Goal: Find specific page/section: Find specific page/section

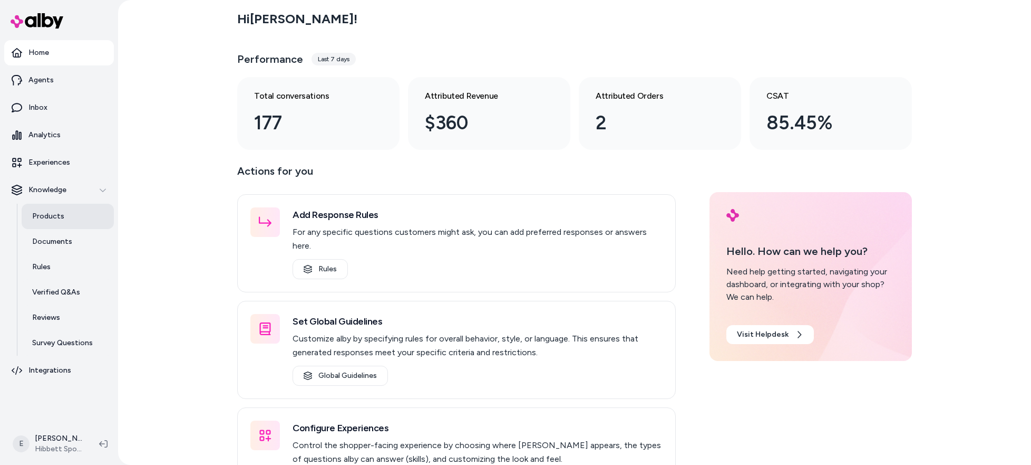
click at [57, 213] on p "Products" at bounding box center [48, 216] width 32 height 11
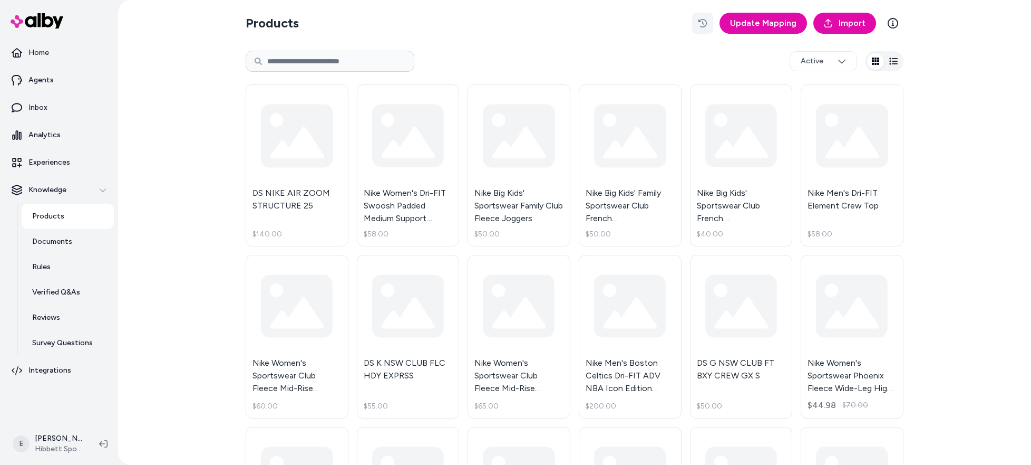
click at [707, 23] on icon "button" at bounding box center [703, 23] width 8 height 8
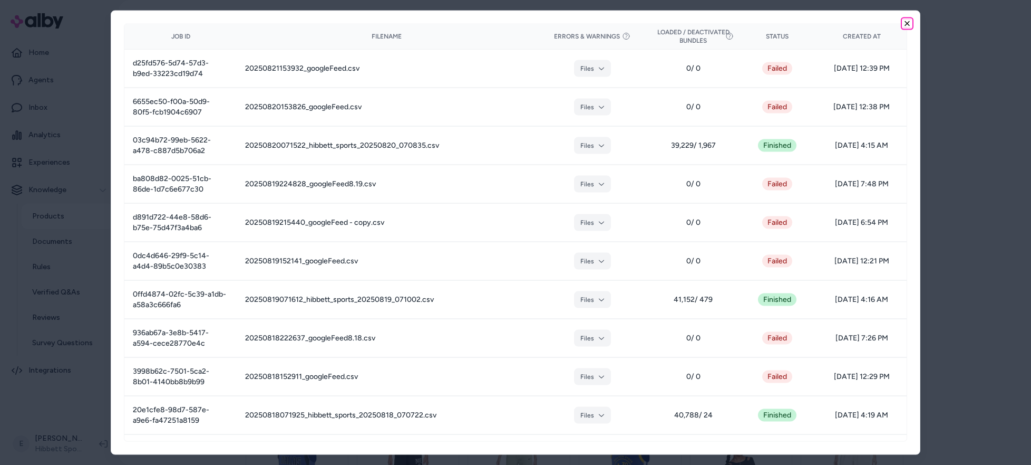
click at [906, 22] on icon "button" at bounding box center [907, 23] width 4 height 4
